Goal: Task Accomplishment & Management: Manage account settings

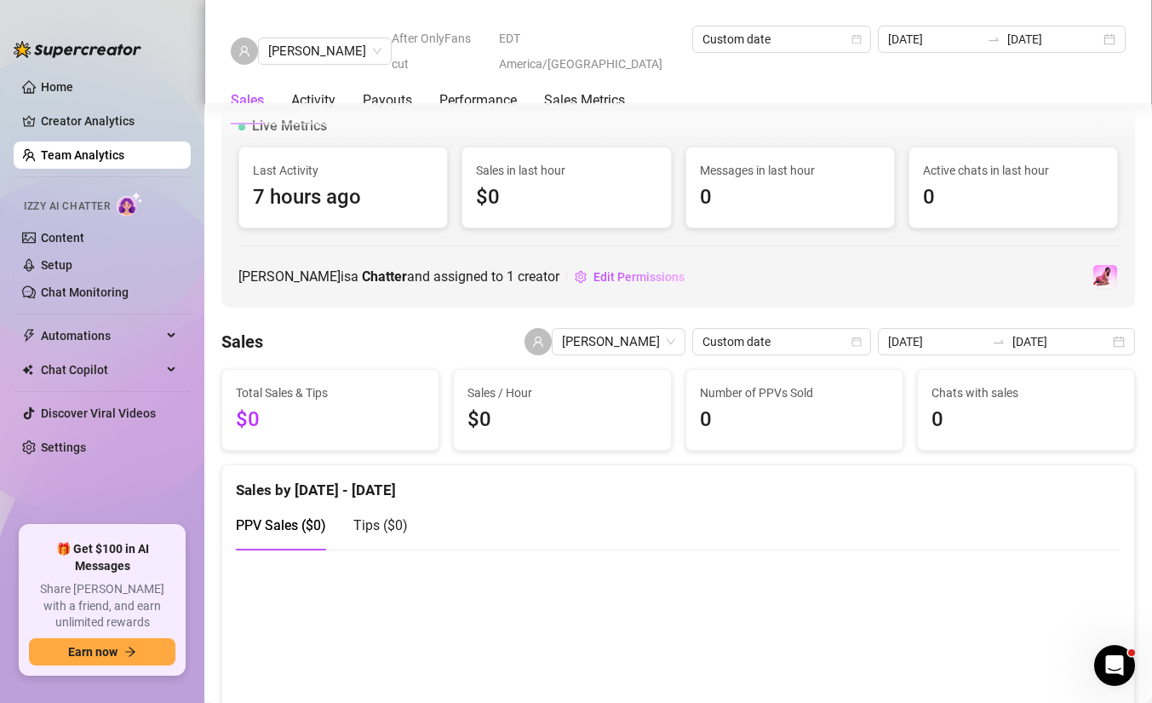
scroll to position [1293, 0]
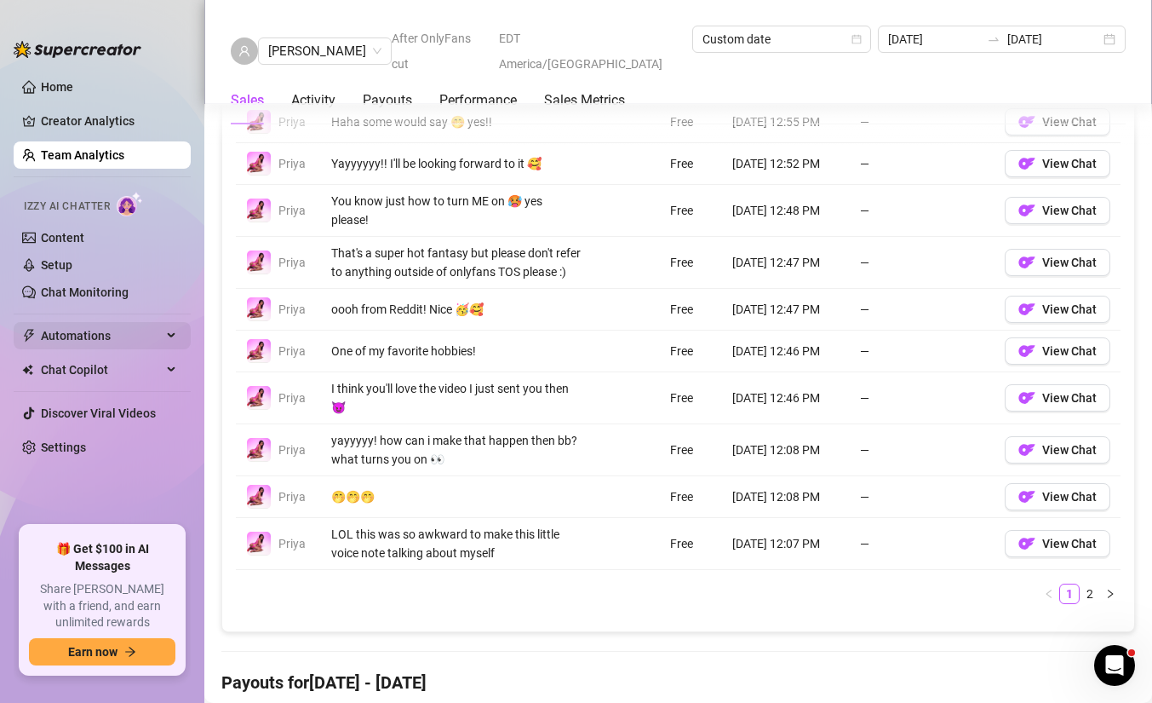
click at [68, 344] on span "Automations" at bounding box center [101, 335] width 121 height 27
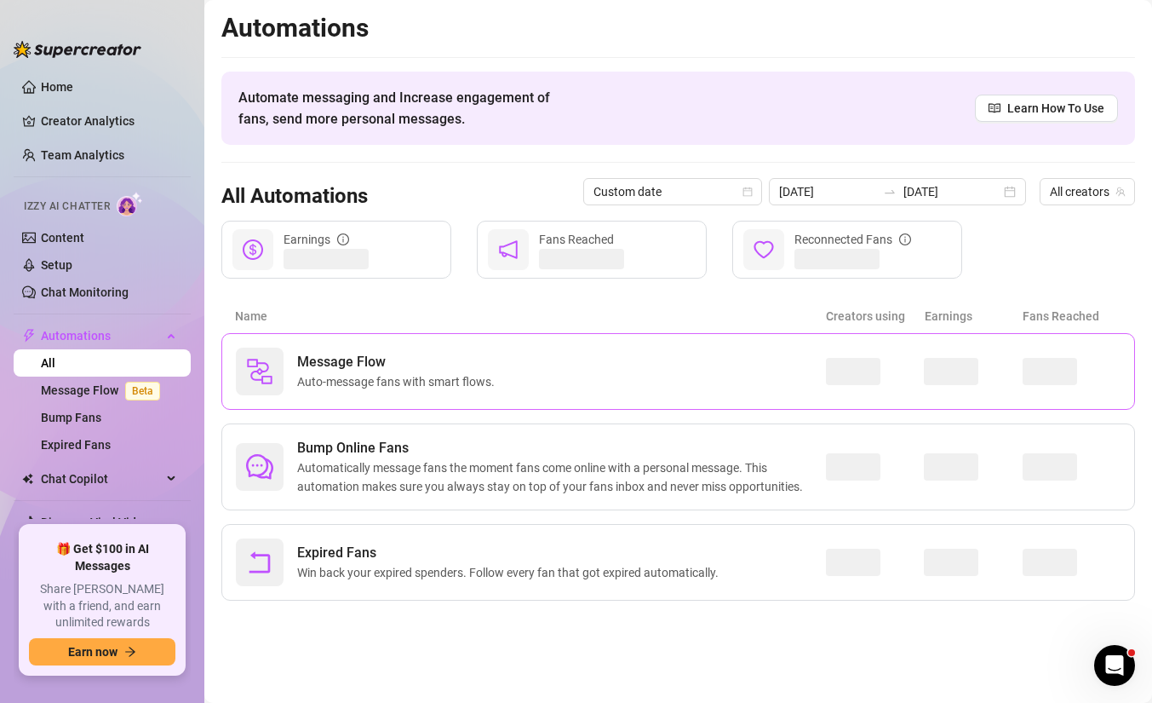
click at [319, 390] on span "Auto-message fans with smart flows." at bounding box center [399, 381] width 204 height 19
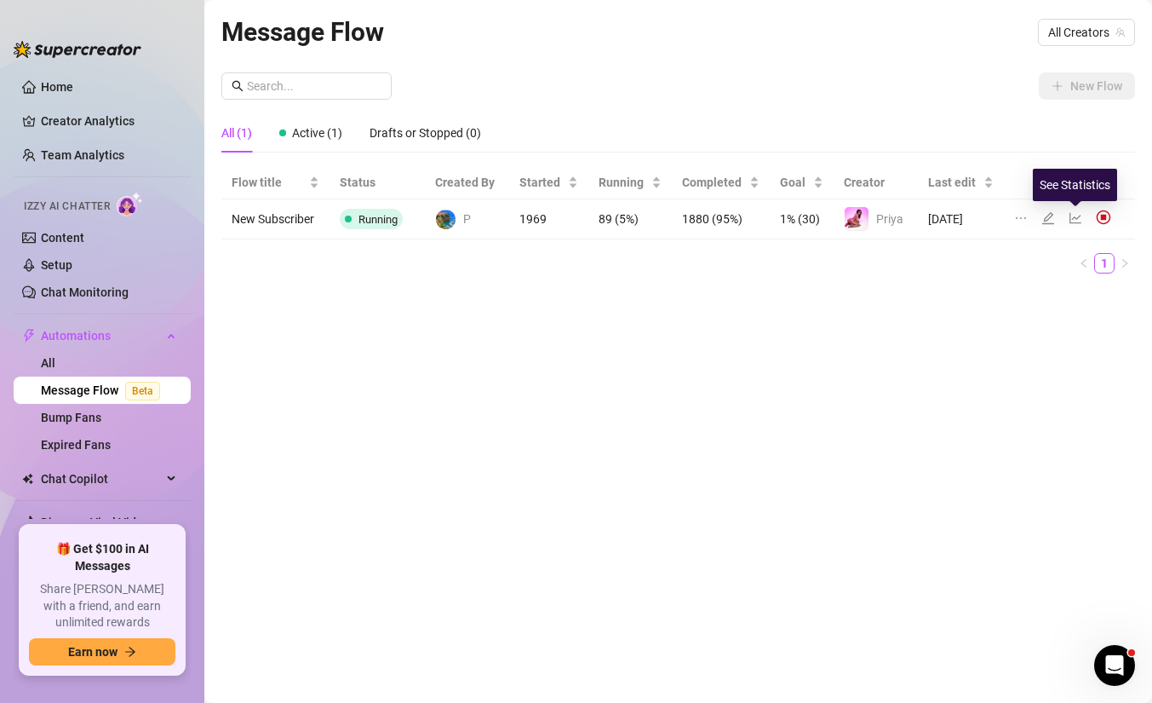
click at [1072, 215] on icon "line-chart" at bounding box center [1076, 218] width 14 height 14
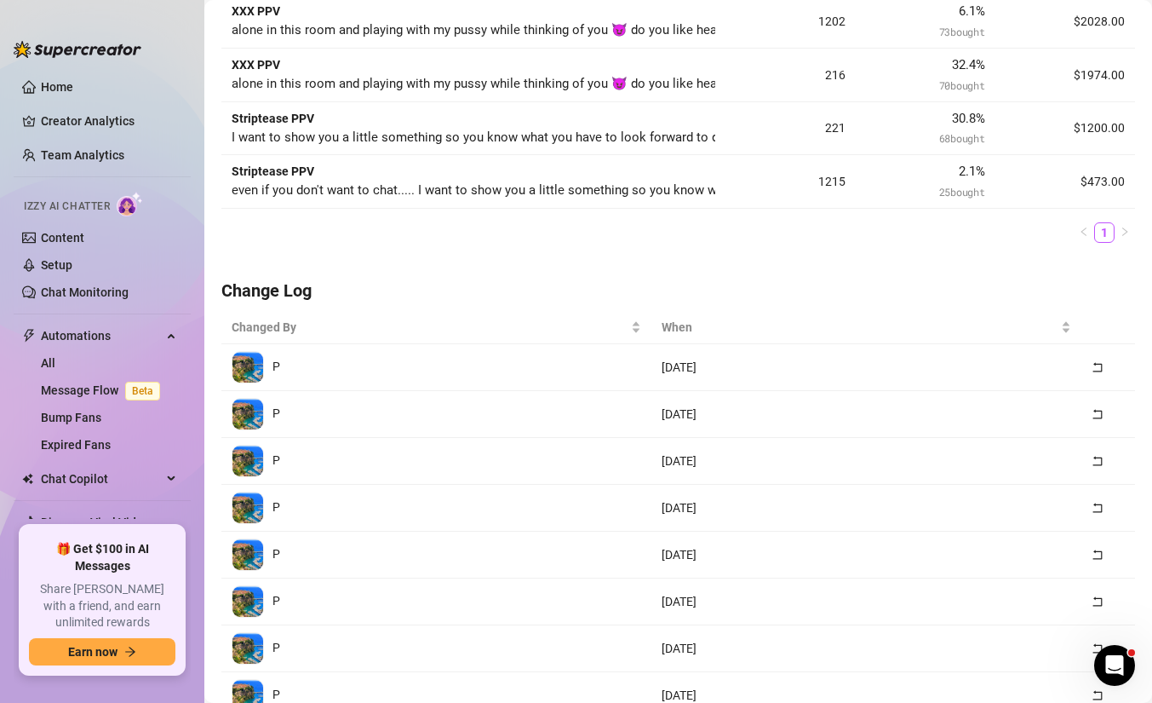
scroll to position [577, 0]
